Goal: Understand process/instructions: Learn how to perform a task or action

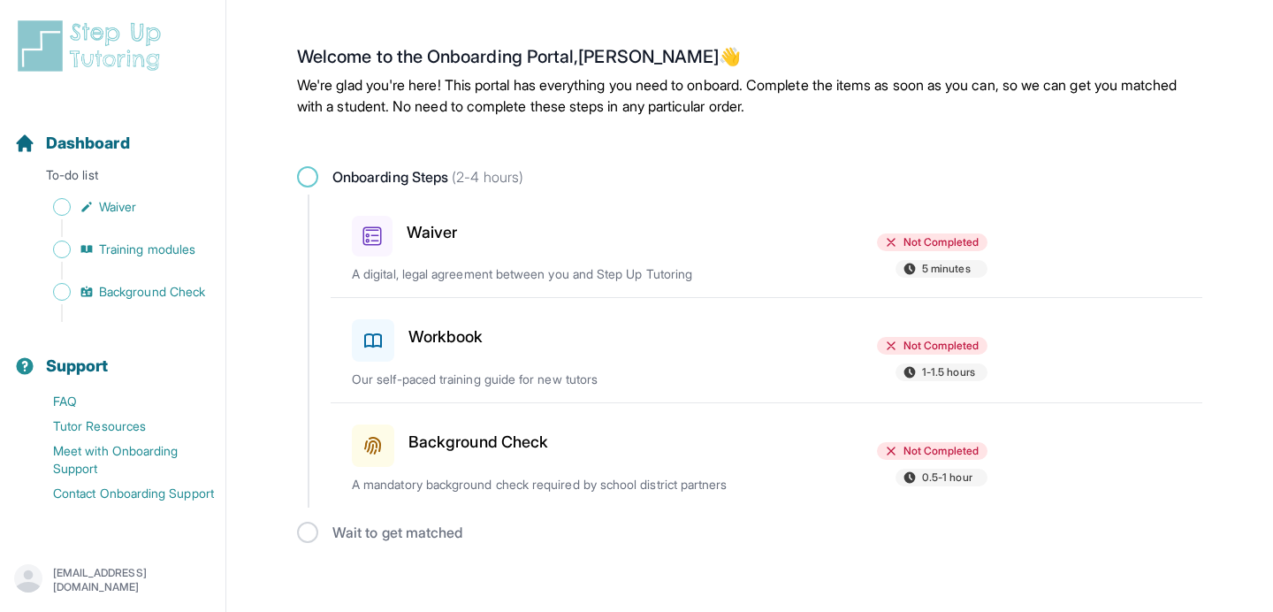
click at [493, 262] on div "Waiver Not Completed 5 minutes A digital, legal agreement between you and Step …" at bounding box center [777, 246] width 851 height 103
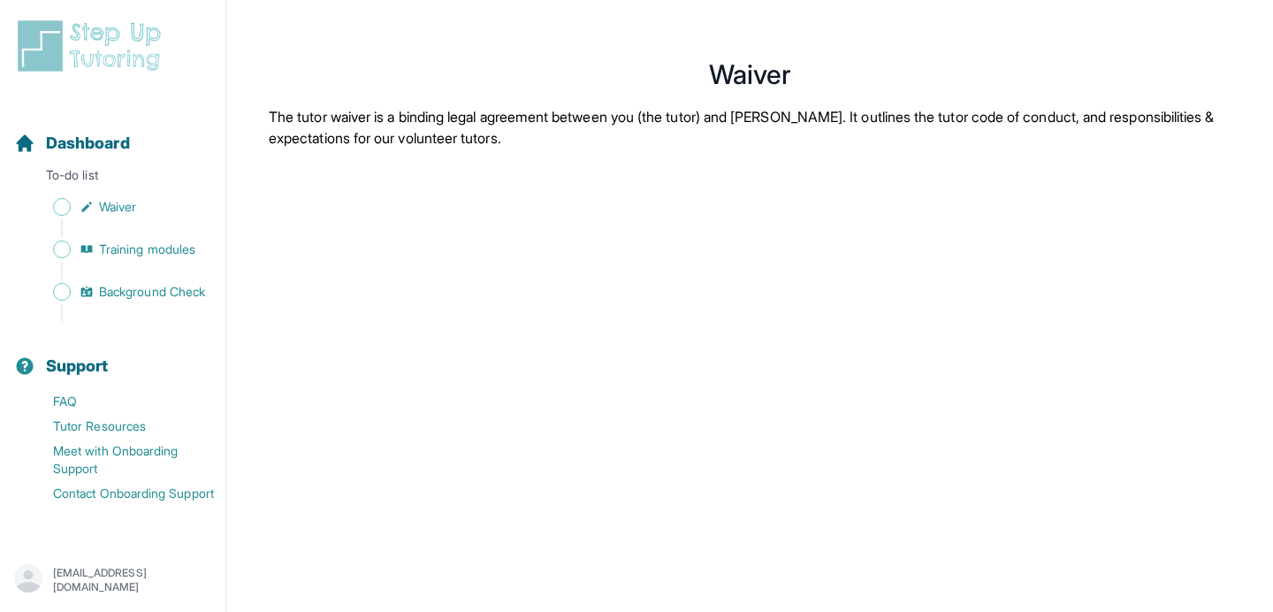
click at [130, 250] on span "Training modules" at bounding box center [147, 250] width 96 height 18
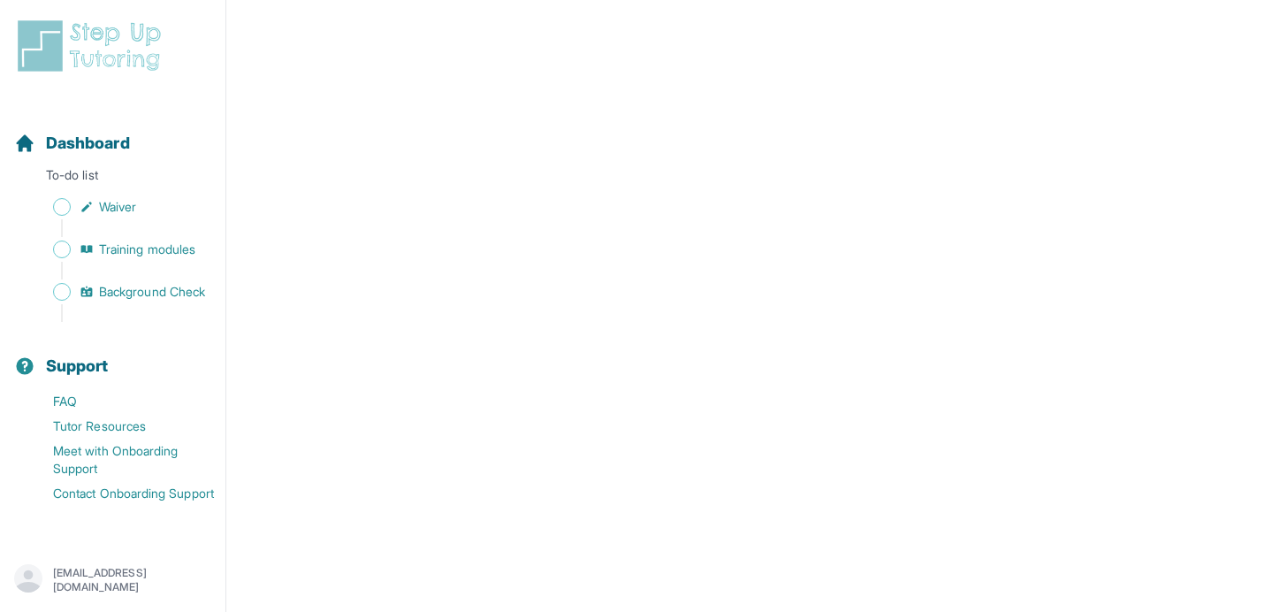
scroll to position [387, 0]
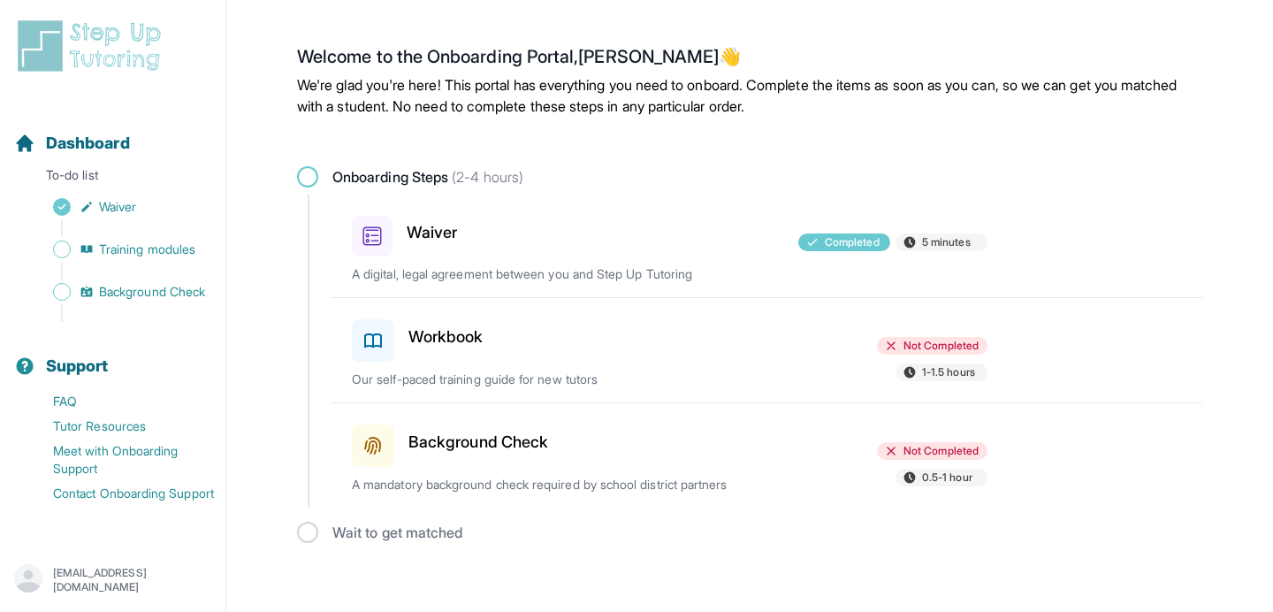
click at [438, 348] on h3 "Workbook" at bounding box center [446, 337] width 75 height 25
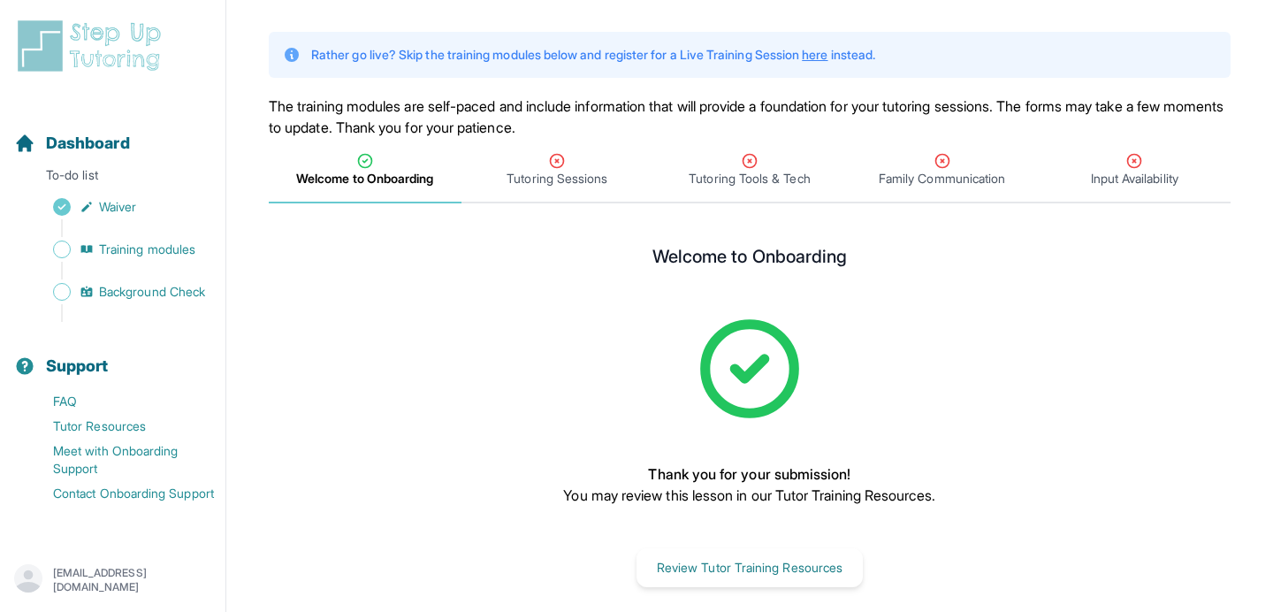
scroll to position [110, 0]
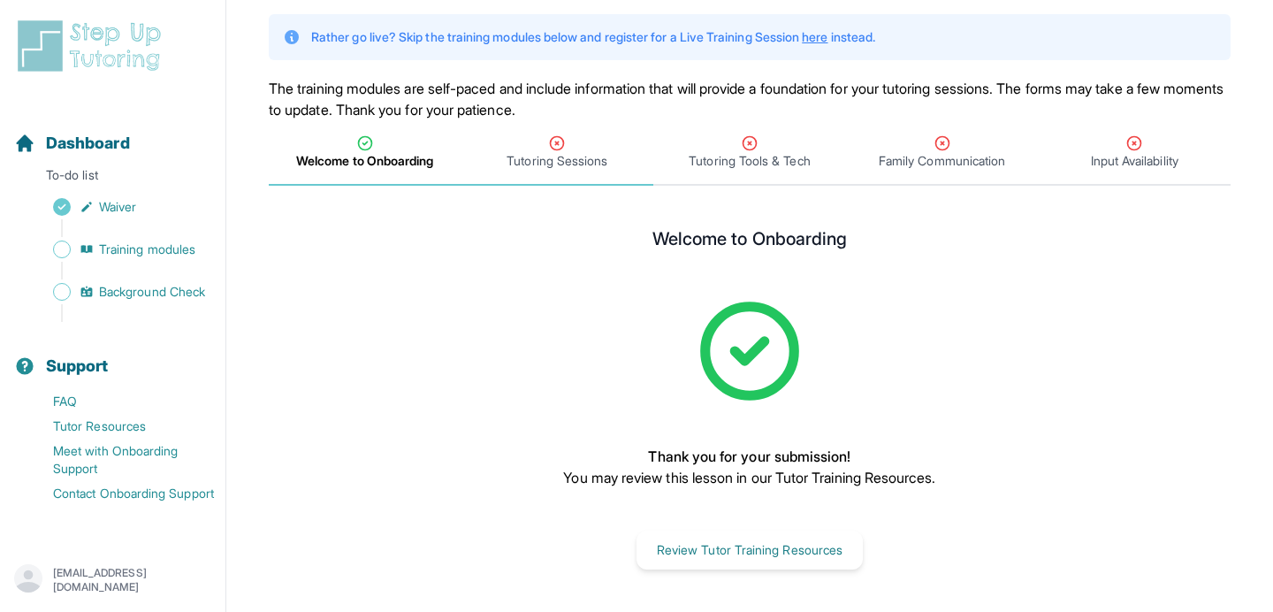
click at [559, 148] on icon "Tabs" at bounding box center [557, 143] width 18 height 18
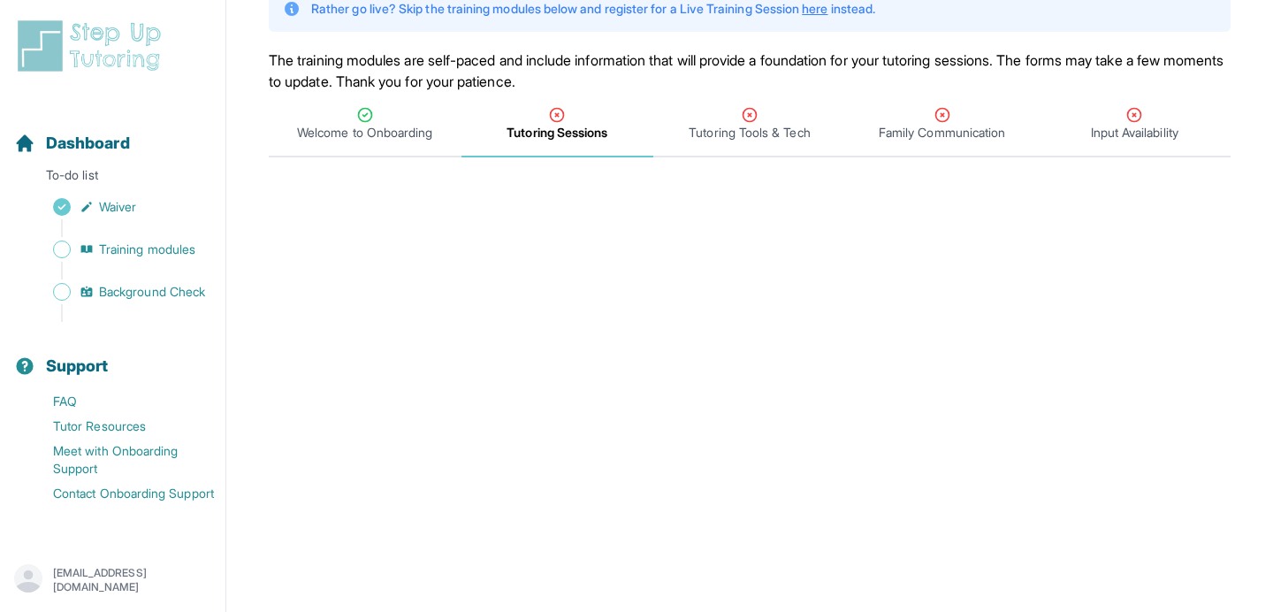
scroll to position [0, 0]
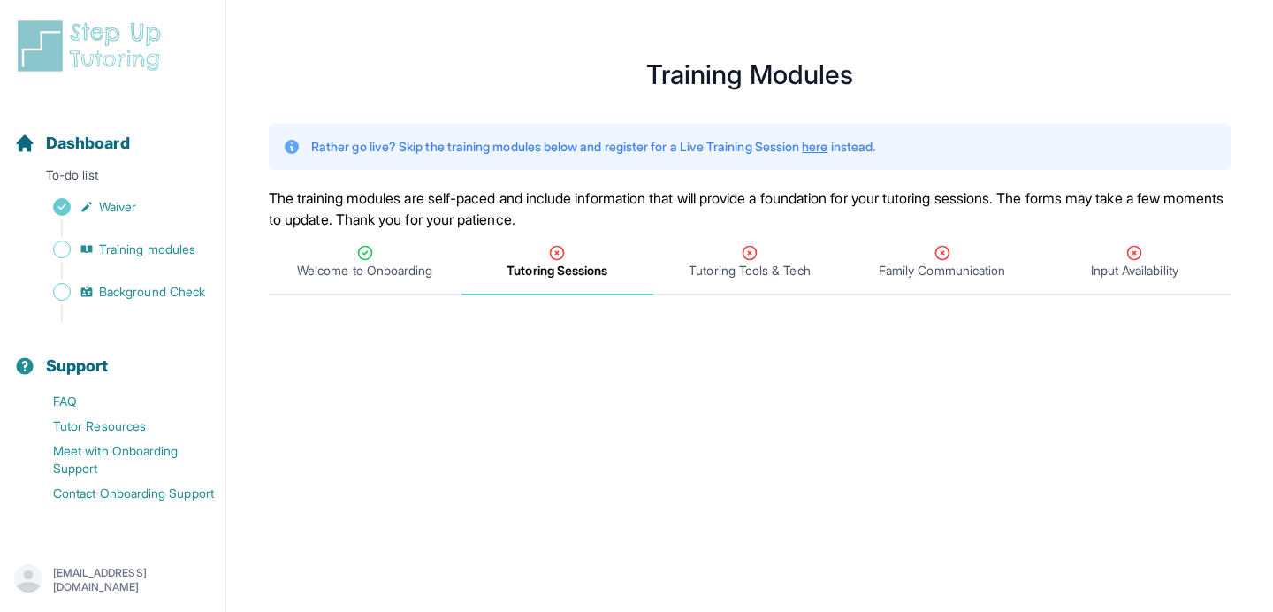
click at [161, 309] on div "Sidebar" at bounding box center [116, 313] width 204 height 18
click at [160, 298] on span "Background Check" at bounding box center [152, 292] width 106 height 18
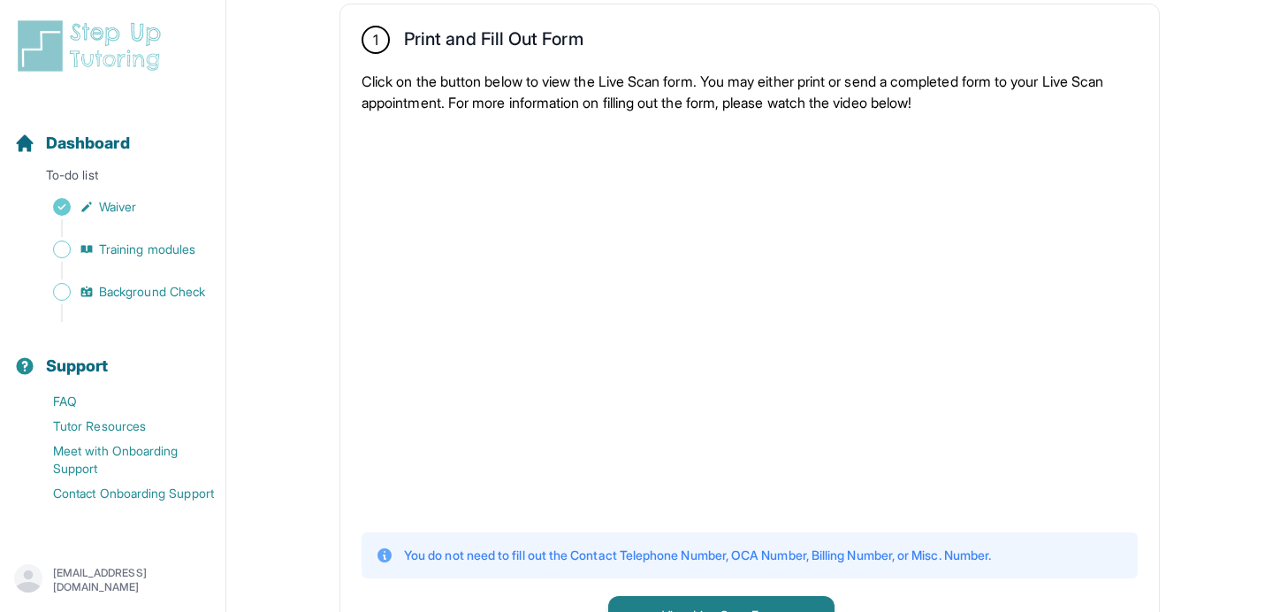
scroll to position [332, 0]
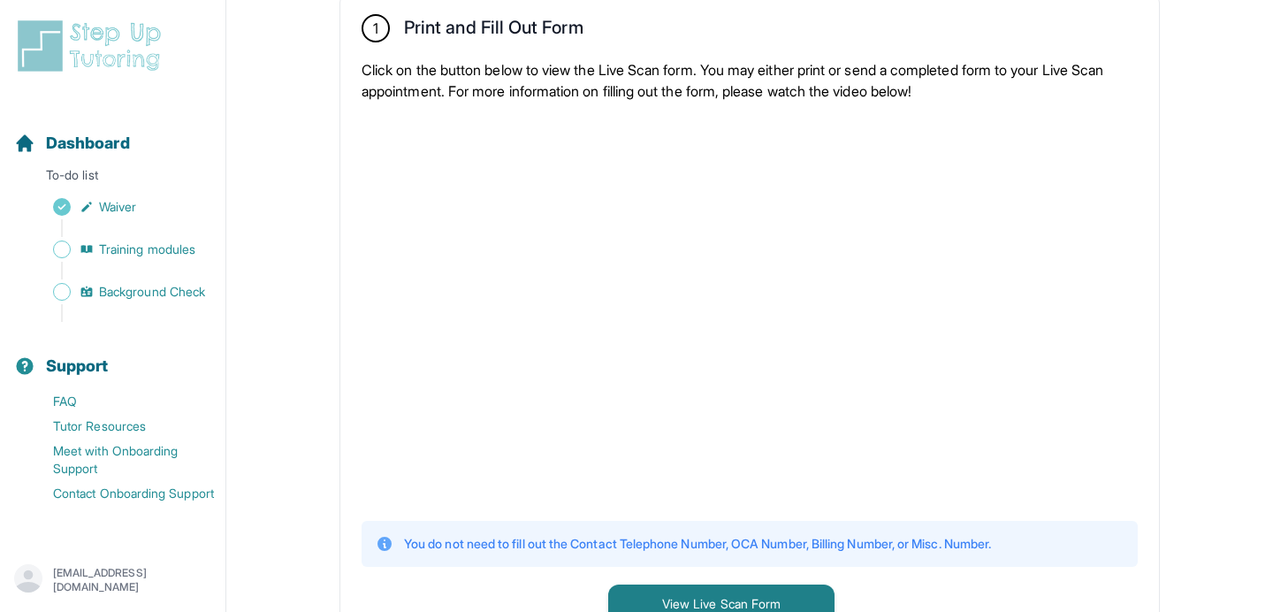
click at [344, 378] on div "1 Print and Fill Out Form Click on the button below to view the Live Scan form.…" at bounding box center [749, 319] width 819 height 652
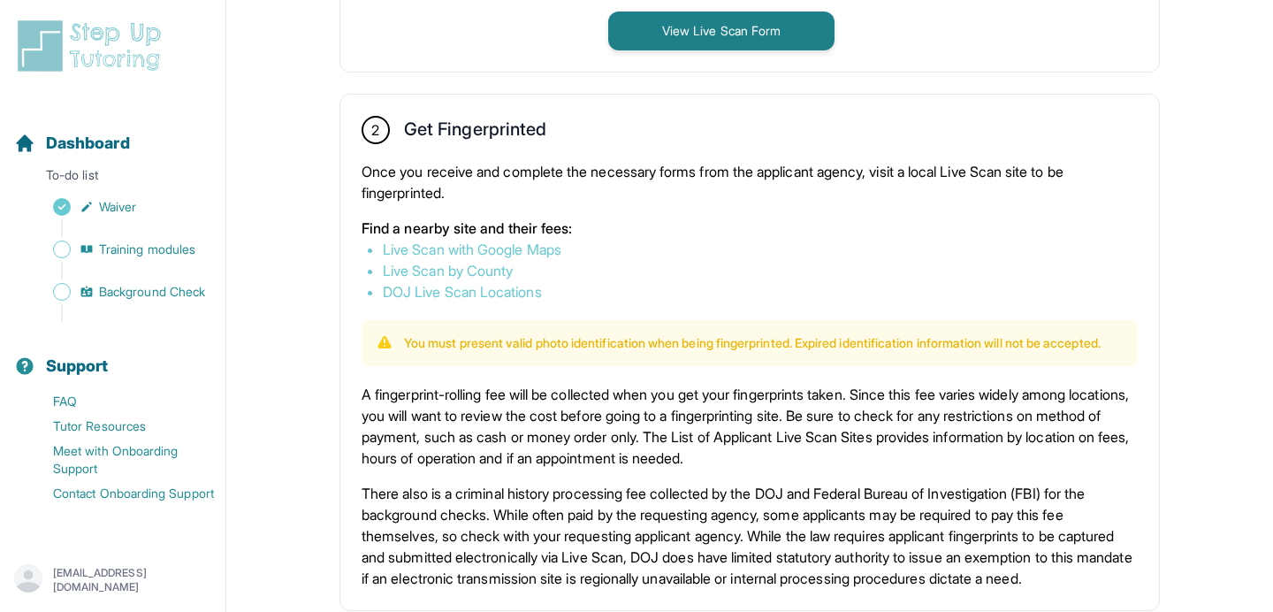
scroll to position [893, 0]
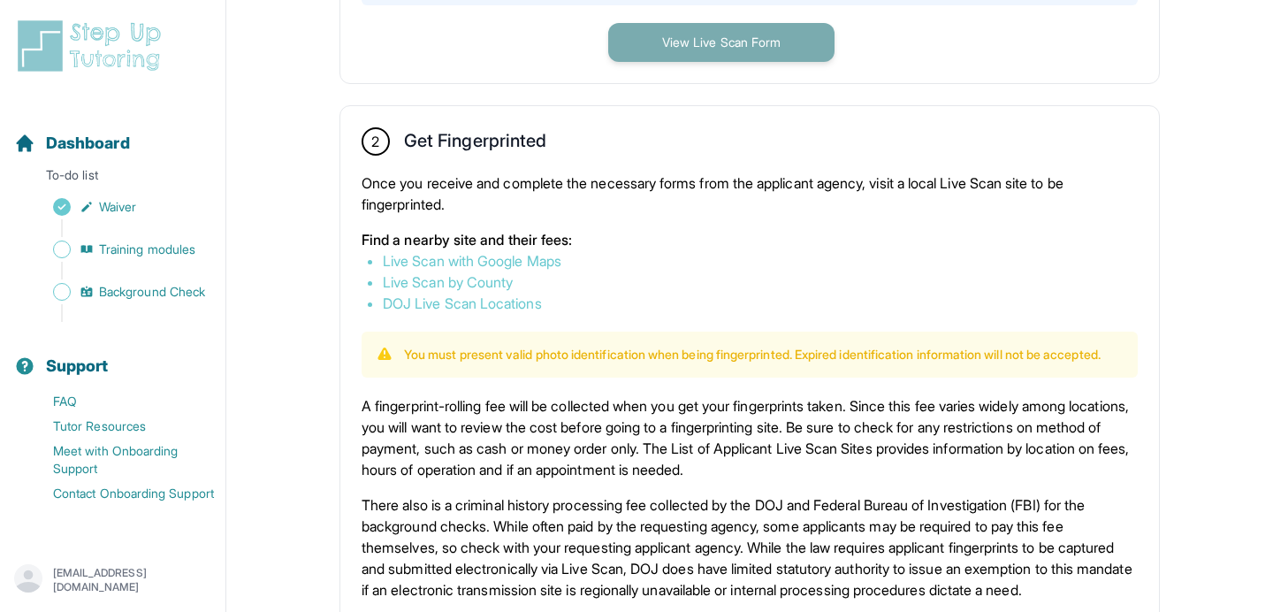
click at [702, 48] on button "View Live Scan Form" at bounding box center [721, 42] width 226 height 39
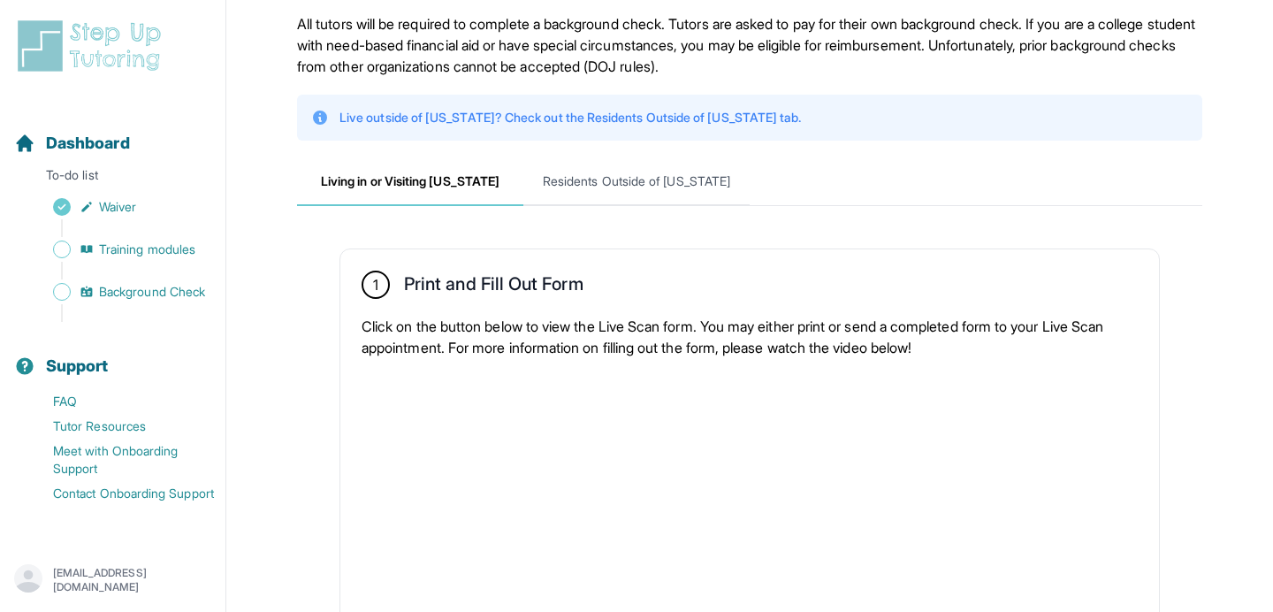
scroll to position [0, 0]
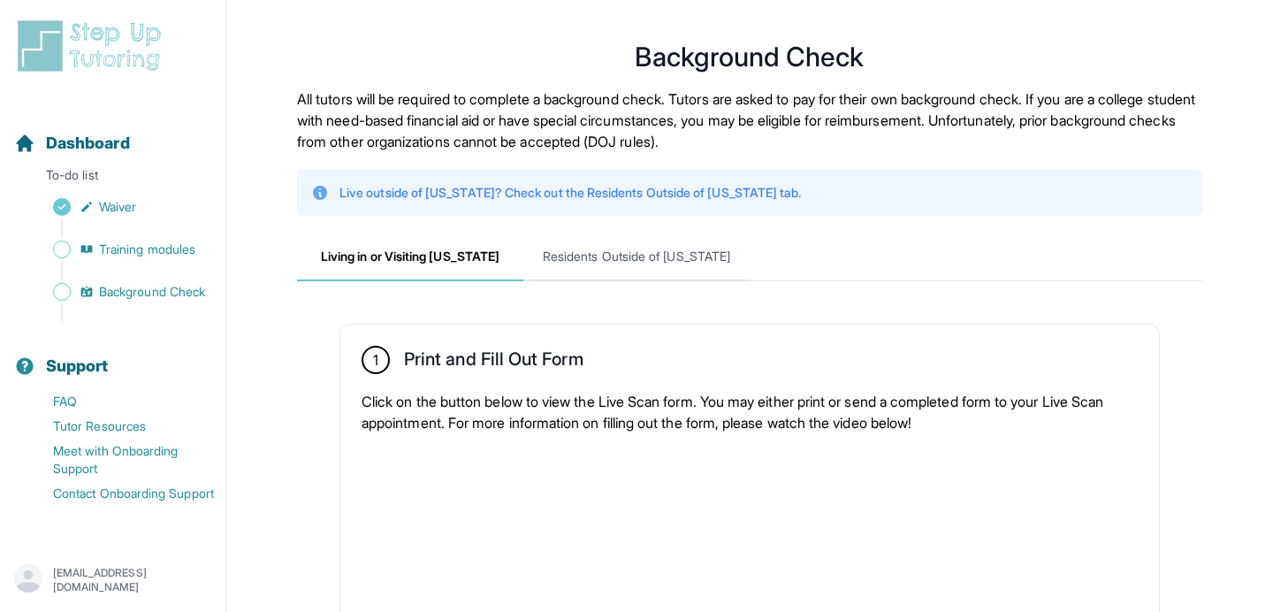
click at [154, 263] on div "Sidebar" at bounding box center [116, 271] width 204 height 18
click at [152, 251] on span "Training modules" at bounding box center [147, 250] width 96 height 18
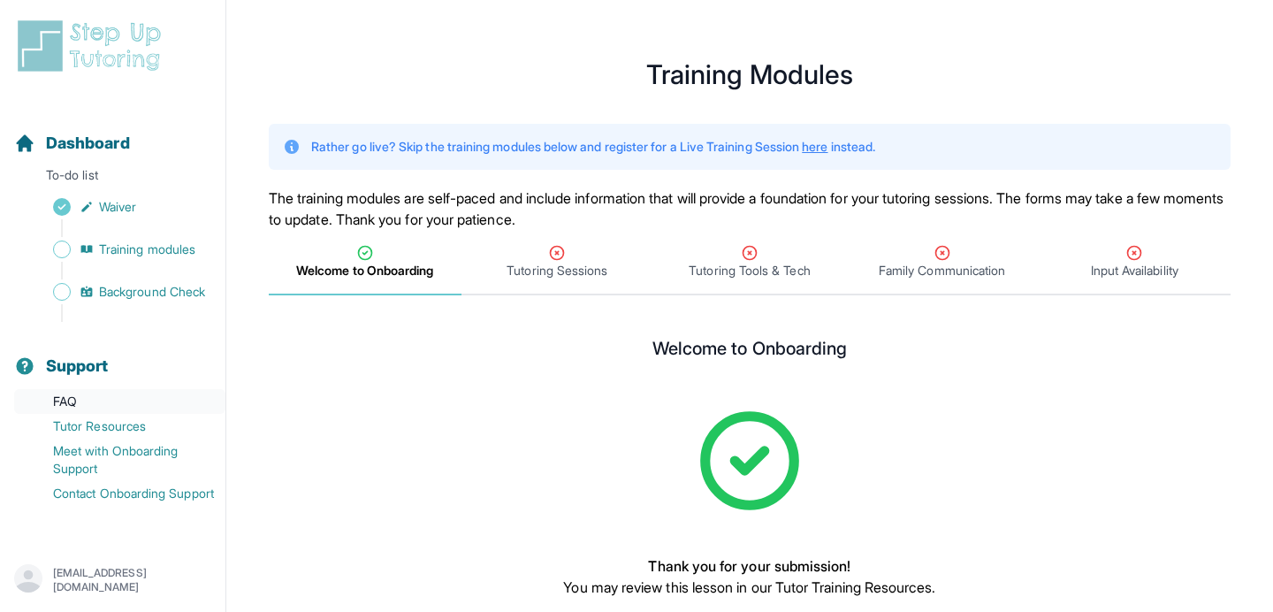
scroll to position [110, 0]
